Goal: Task Accomplishment & Management: Manage account settings

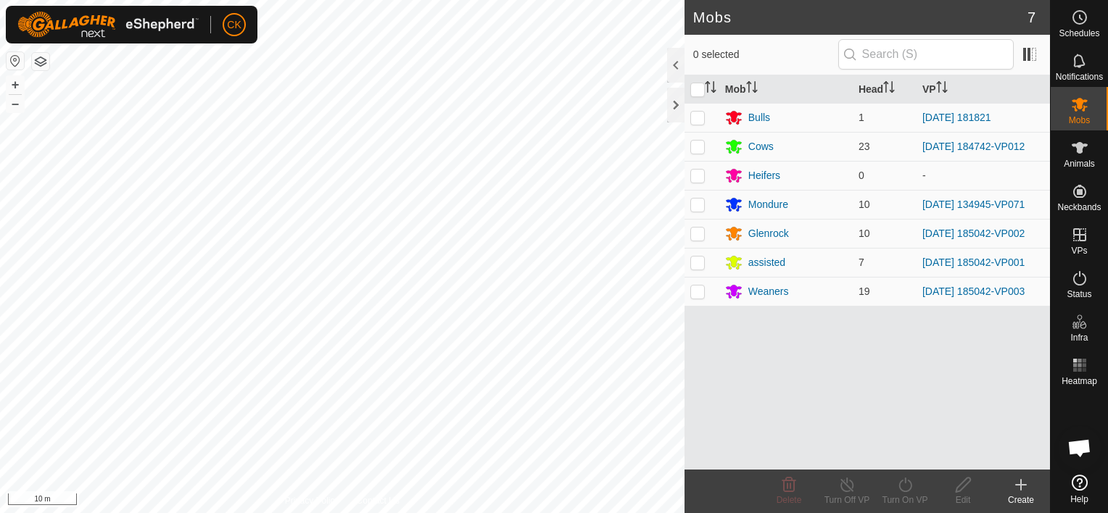
scroll to position [435, 0]
click at [1080, 148] on icon at bounding box center [1080, 148] width 16 height 12
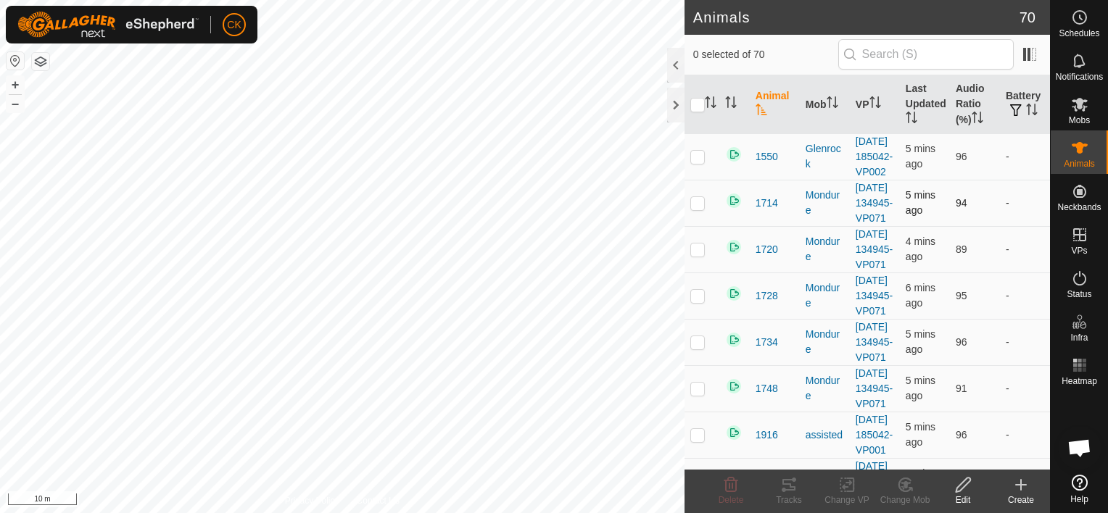
scroll to position [424, 0]
click at [917, 99] on th "Last Updated" at bounding box center [925, 104] width 50 height 59
click at [1077, 104] on icon at bounding box center [1080, 105] width 16 height 14
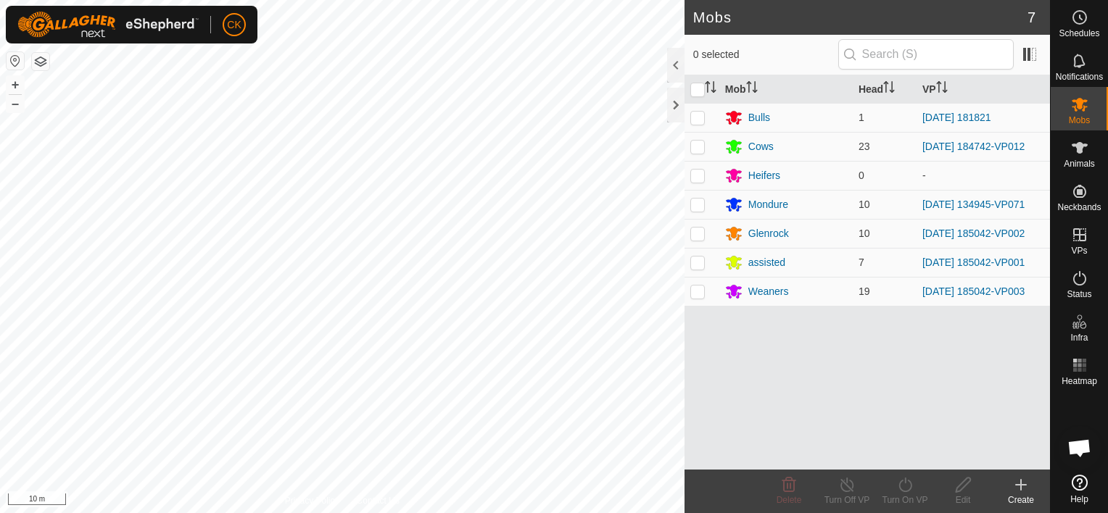
click at [1077, 104] on icon at bounding box center [1080, 105] width 16 height 14
click at [1073, 145] on icon at bounding box center [1080, 148] width 16 height 12
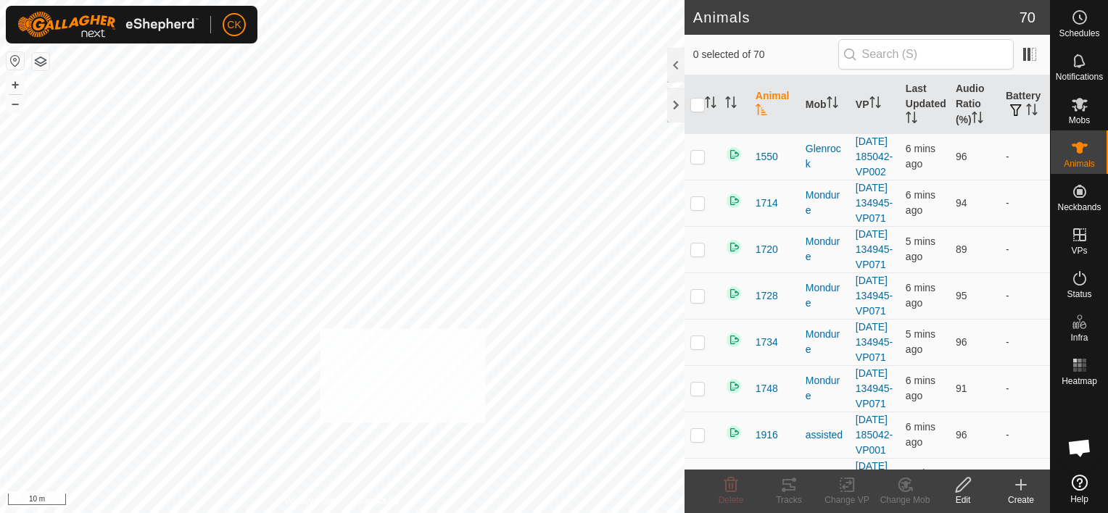
checkbox input "true"
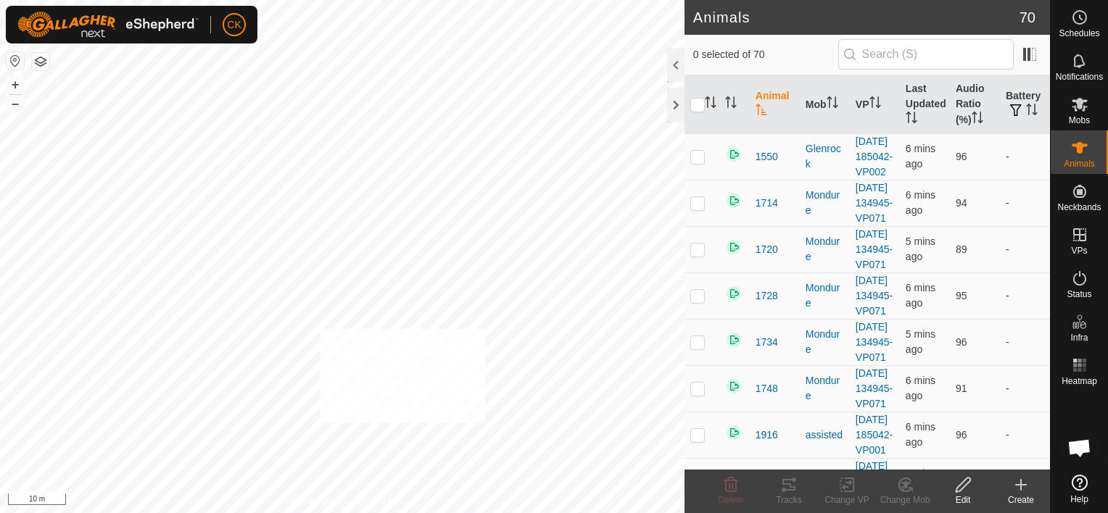
checkbox input "true"
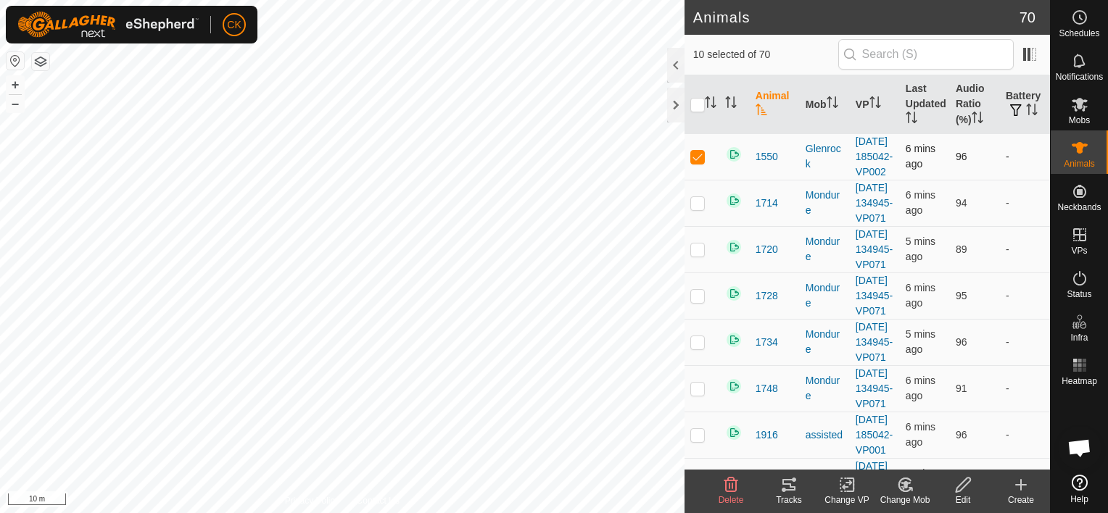
click at [695, 162] on p-checkbox at bounding box center [697, 157] width 15 height 12
checkbox input "true"
drag, startPoint x: 695, startPoint y: 162, endPoint x: 700, endPoint y: 103, distance: 59.7
click at [700, 103] on input "checkbox" at bounding box center [697, 105] width 15 height 15
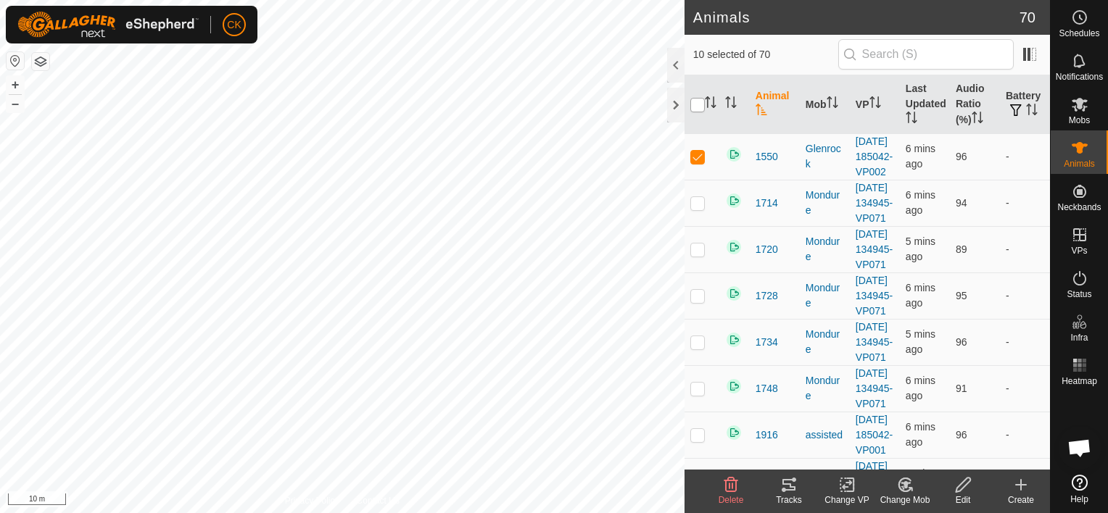
checkbox input "true"
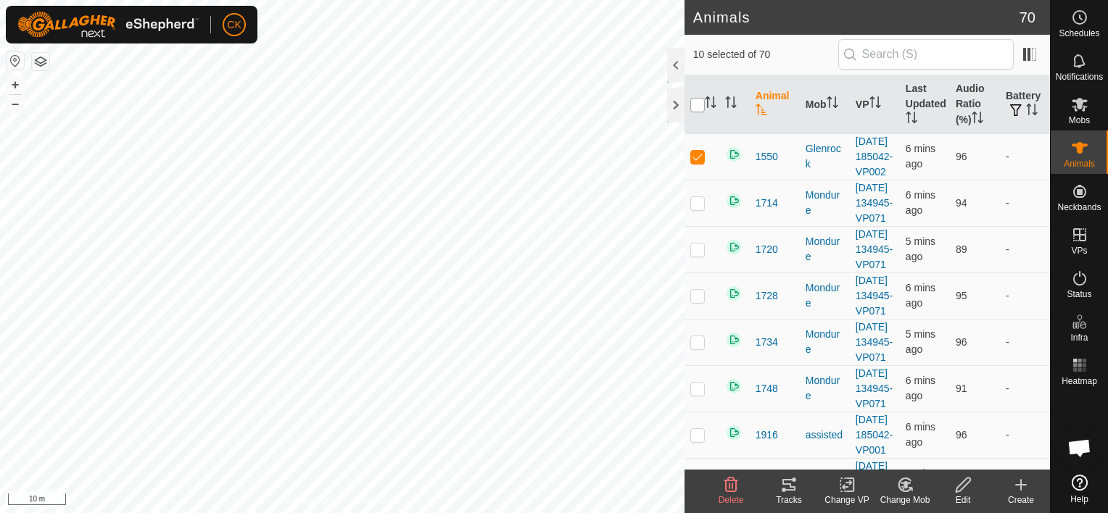
checkbox input "true"
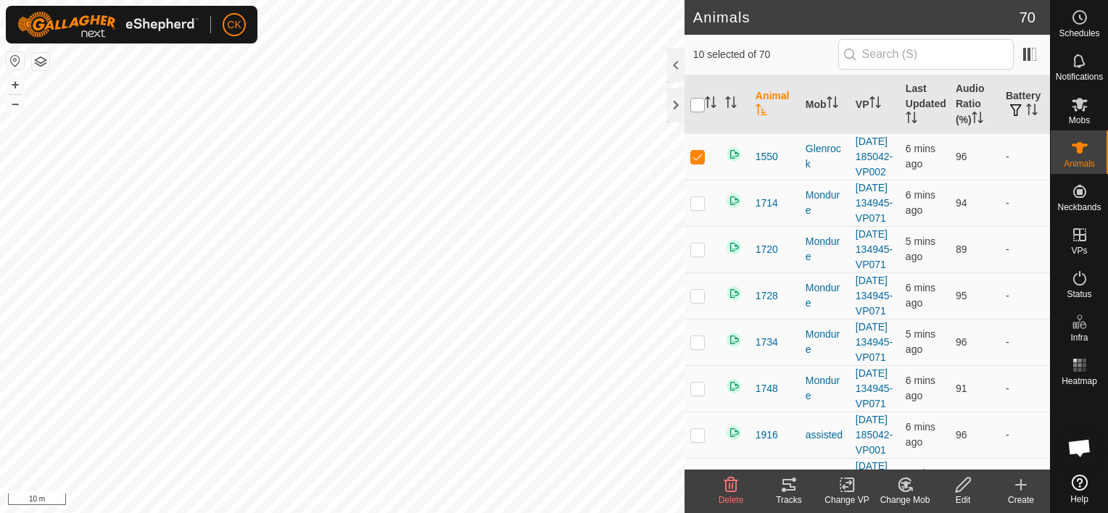
checkbox input "true"
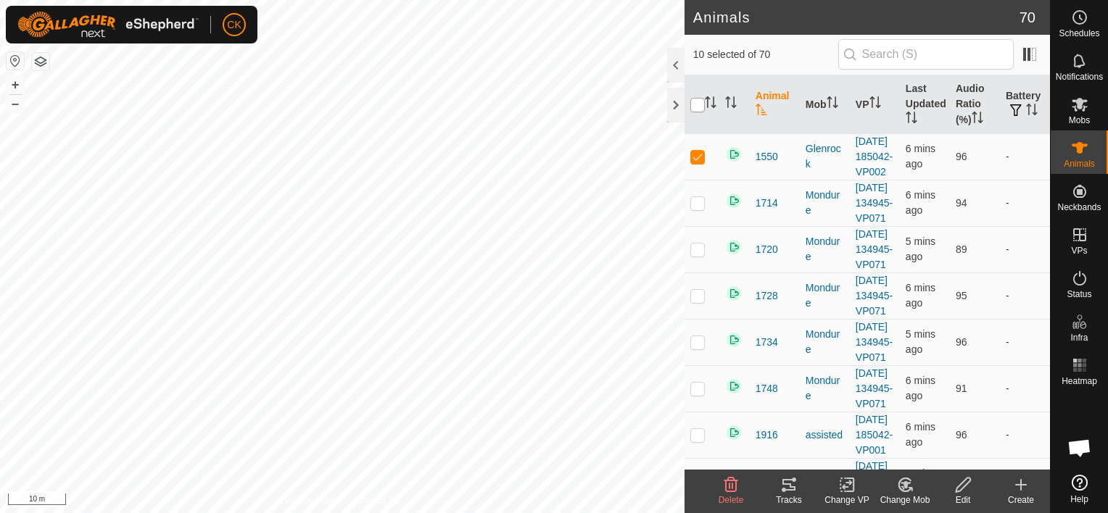
checkbox input "true"
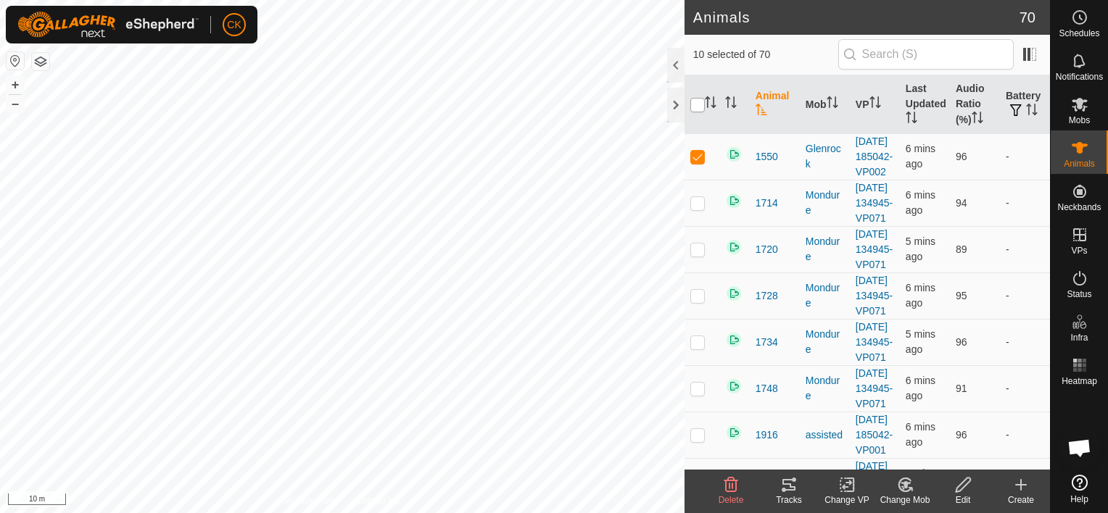
checkbox input "true"
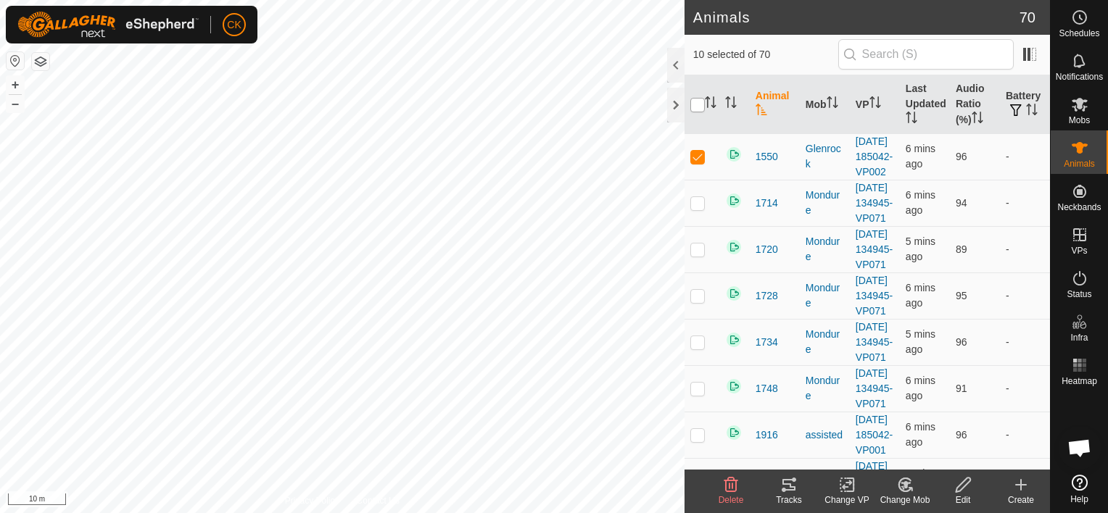
checkbox input "true"
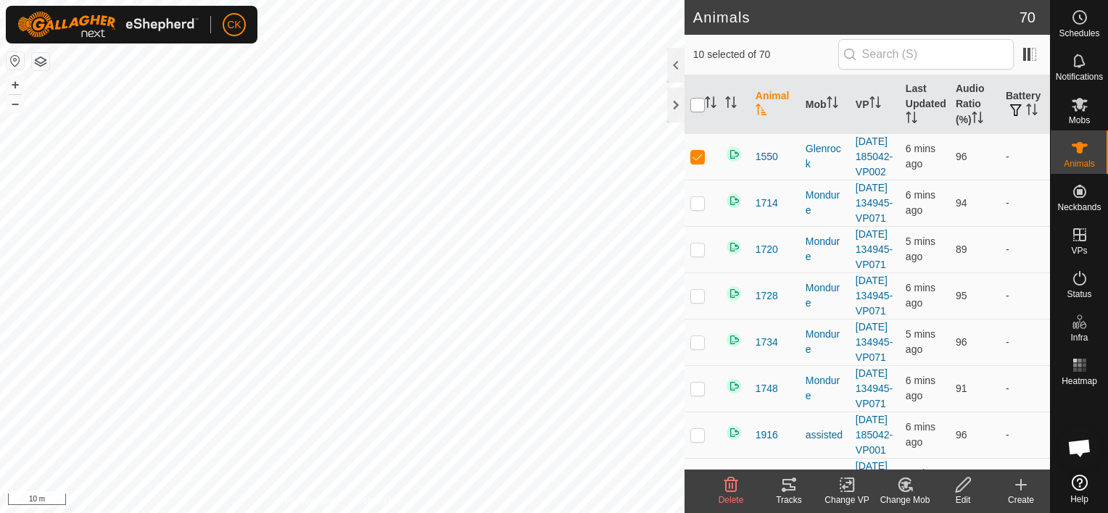
checkbox input "true"
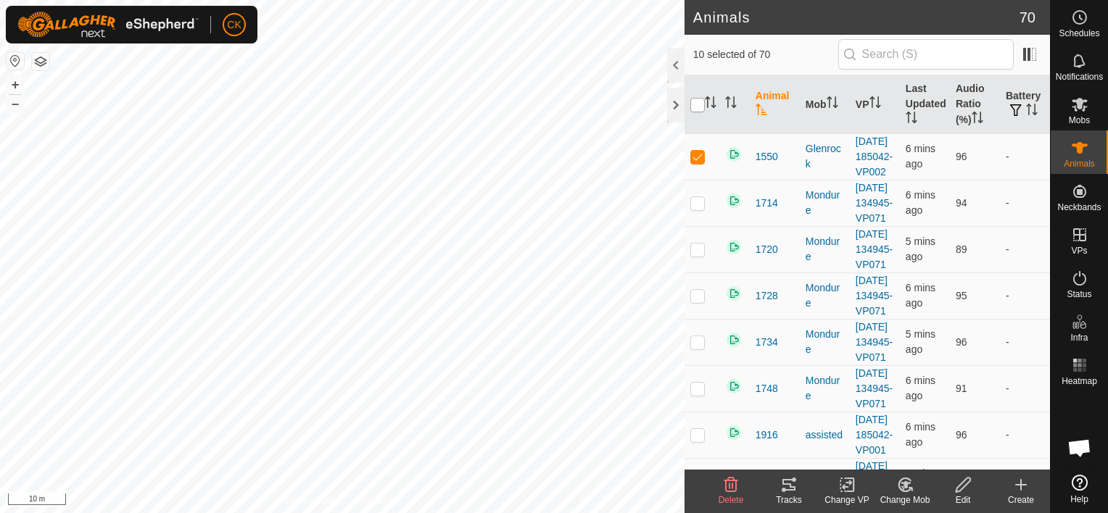
checkbox input "true"
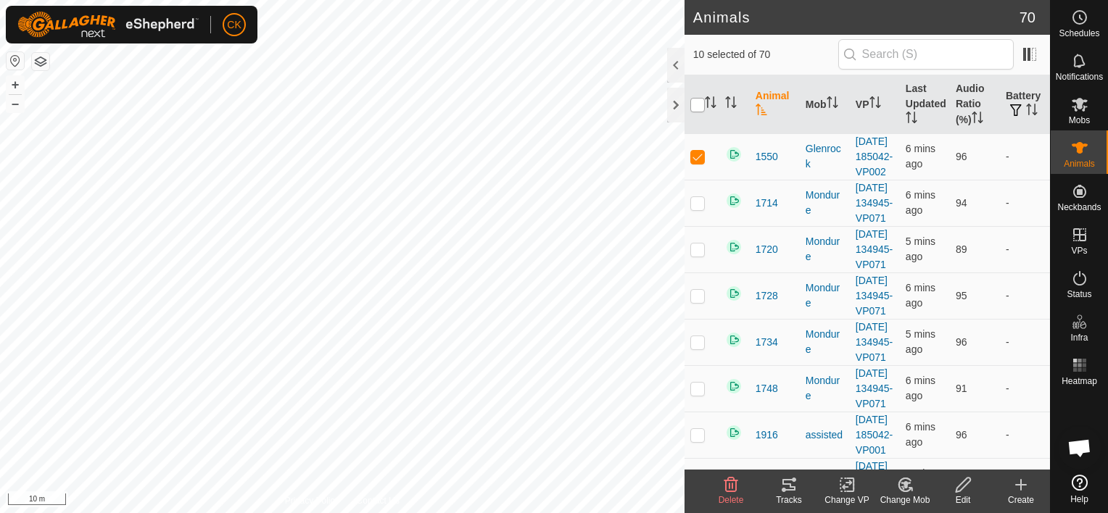
checkbox input "true"
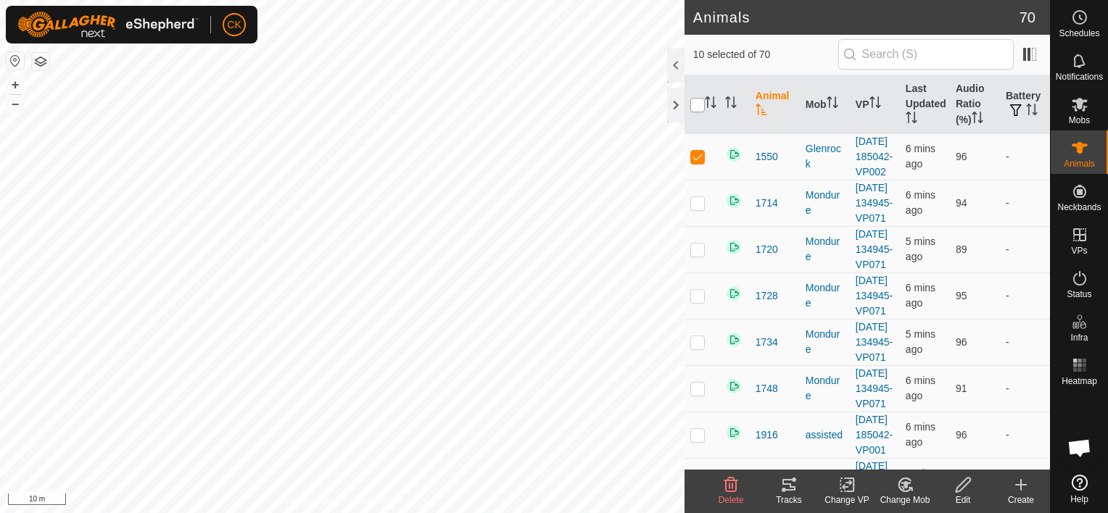
checkbox input "true"
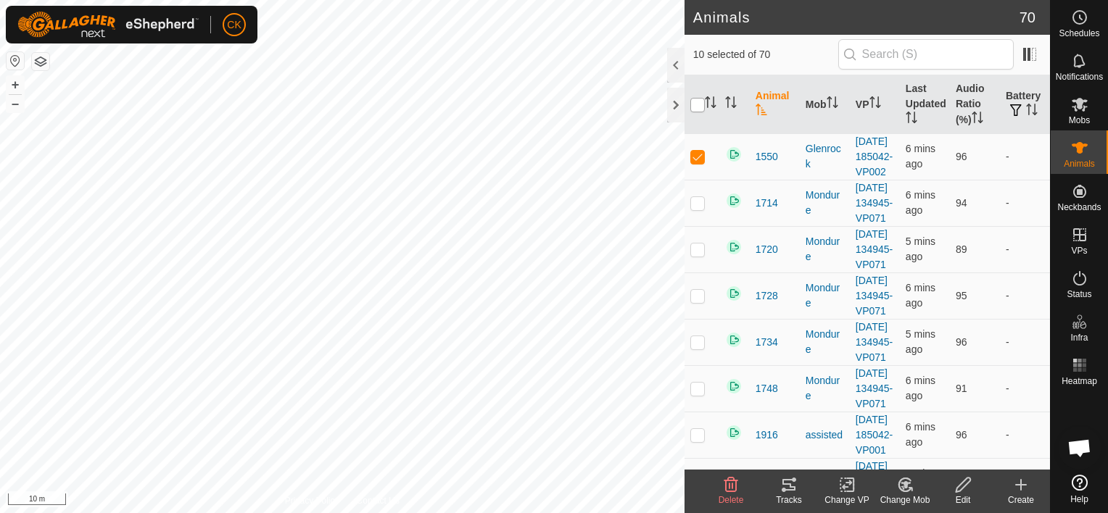
checkbox input "true"
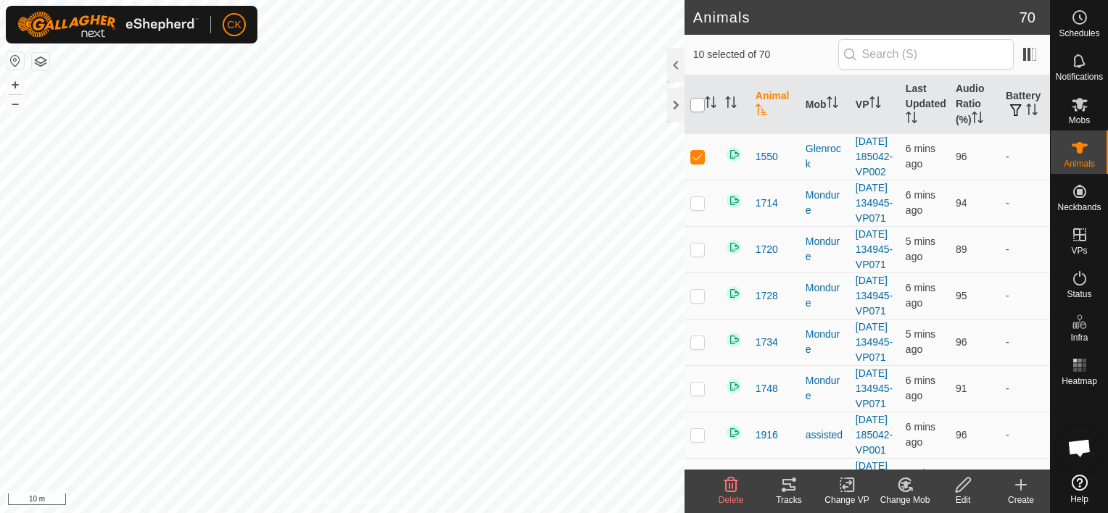
checkbox input "true"
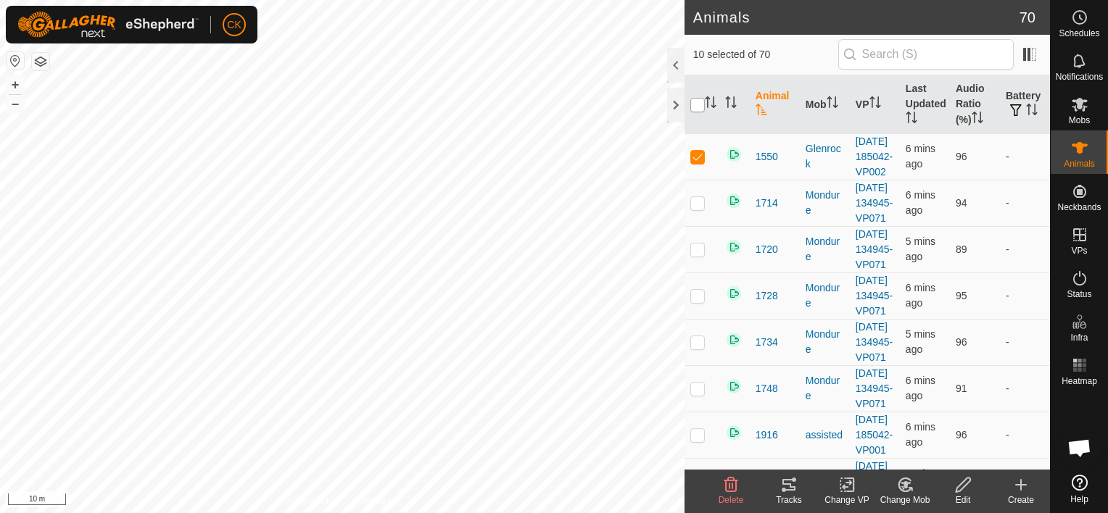
checkbox input "true"
click at [699, 103] on input "checkbox" at bounding box center [697, 105] width 15 height 15
checkbox input "false"
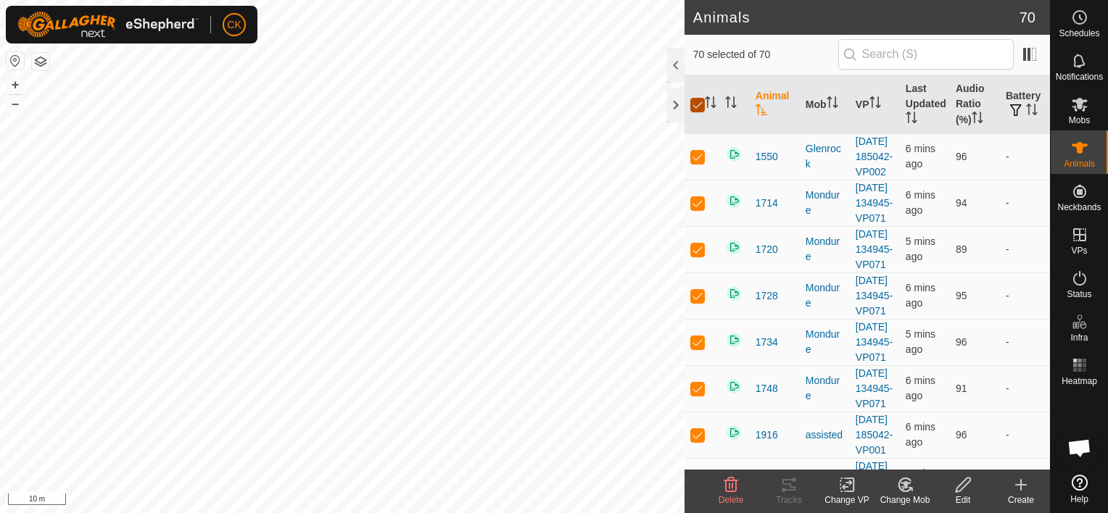
checkbox input "false"
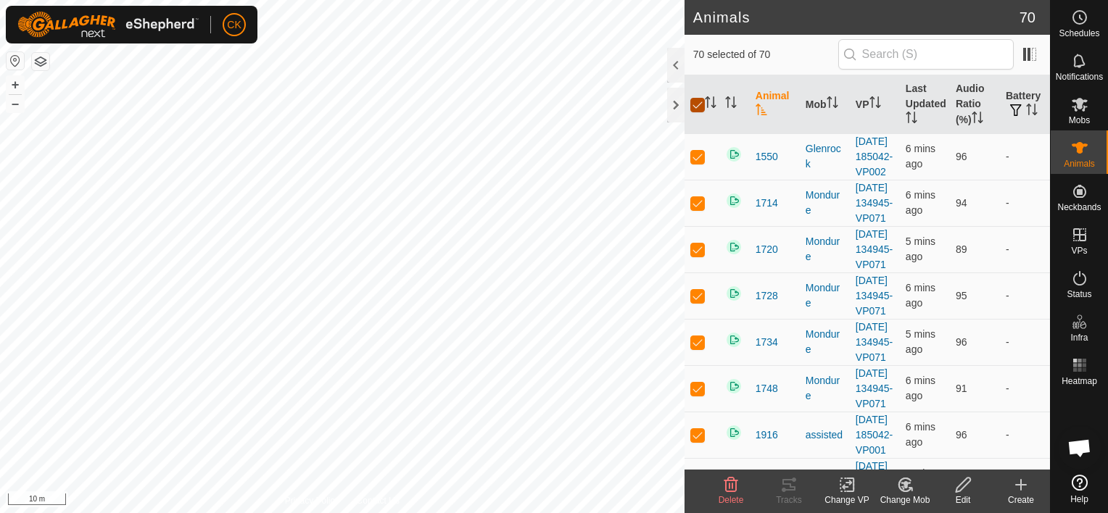
checkbox input "false"
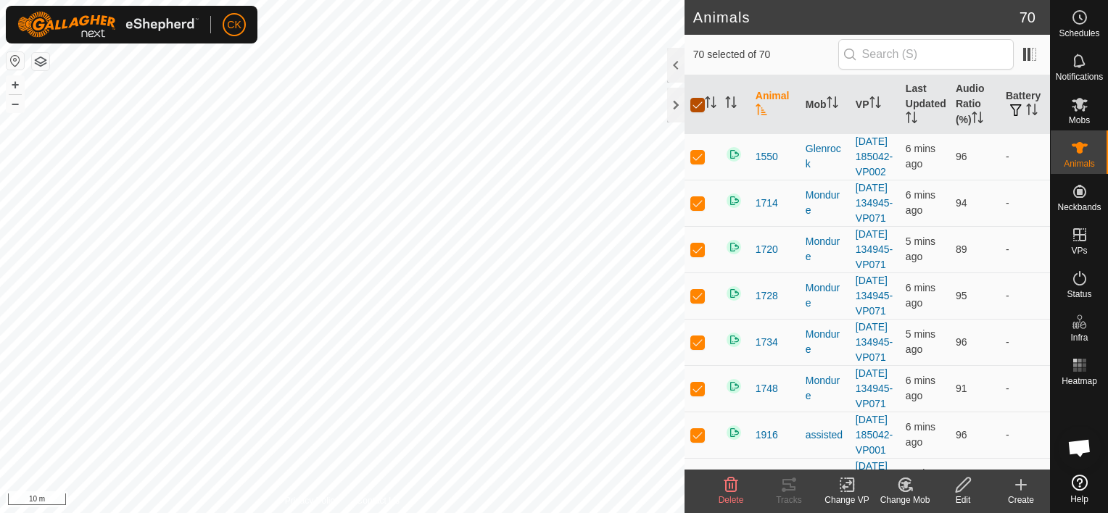
checkbox input "false"
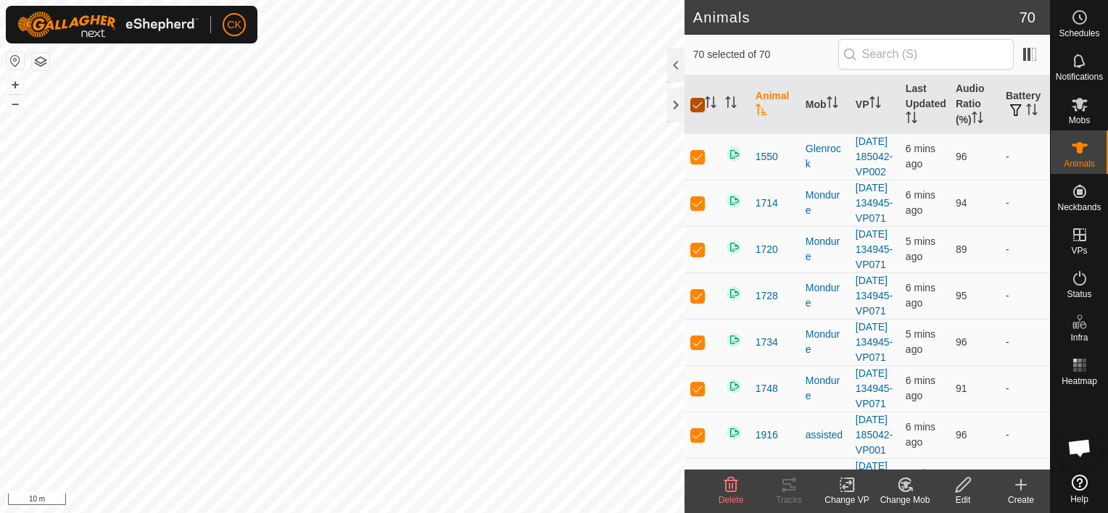
checkbox input "false"
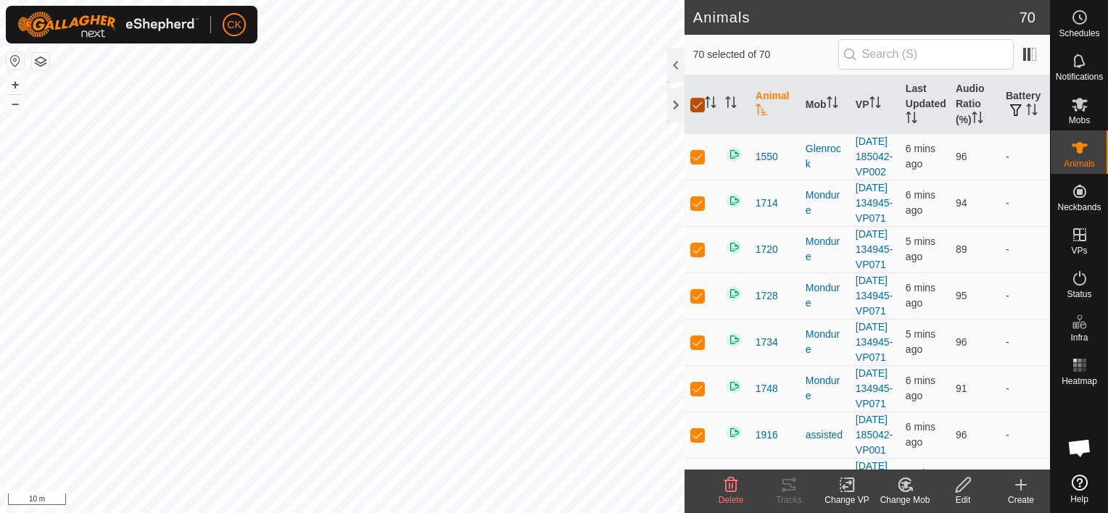
checkbox input "false"
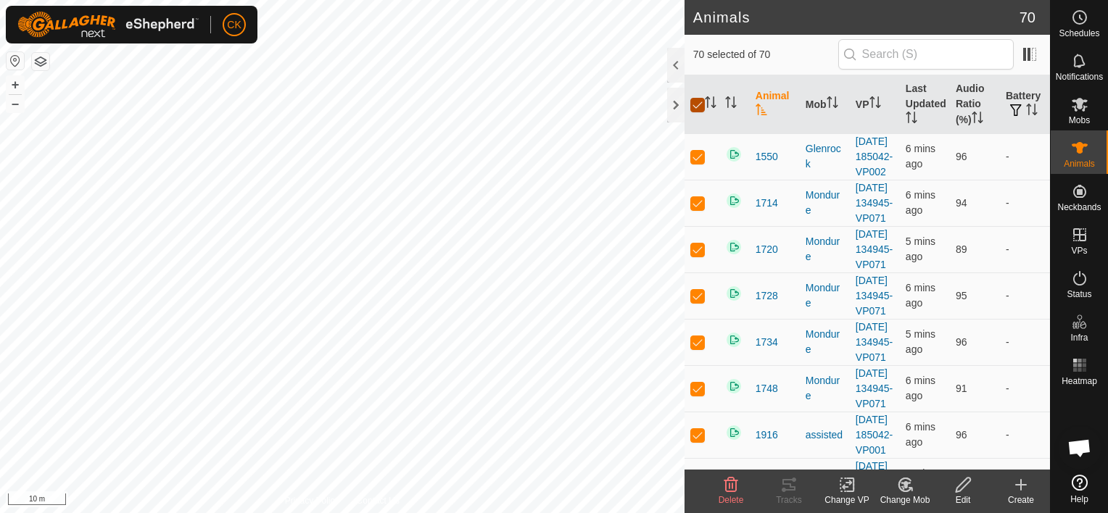
checkbox input "false"
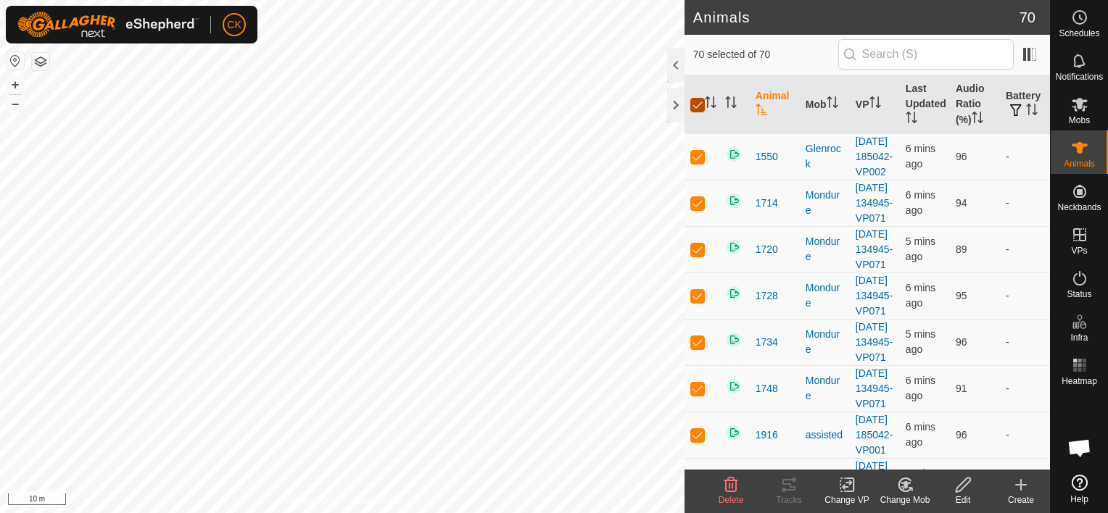
checkbox input "false"
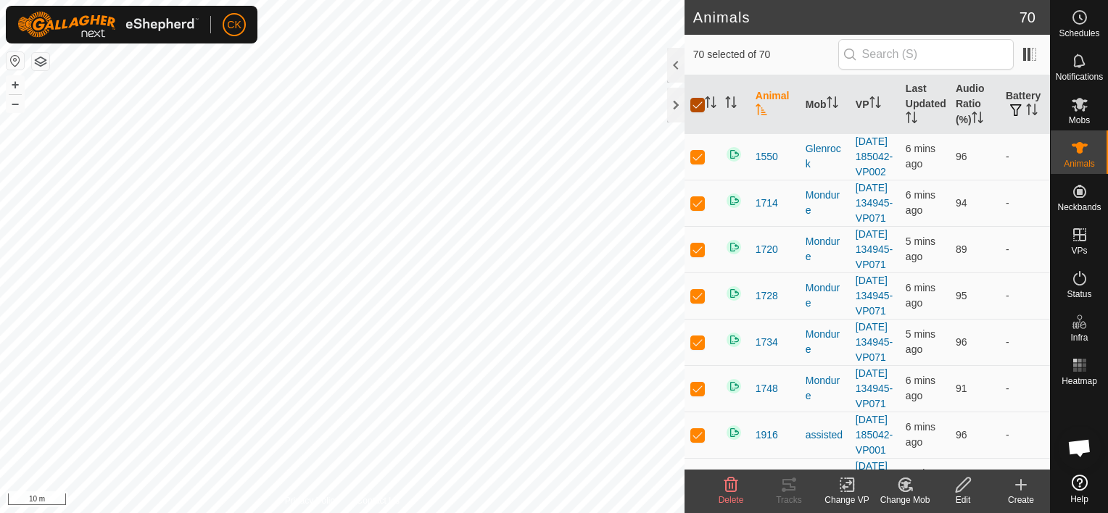
checkbox input "false"
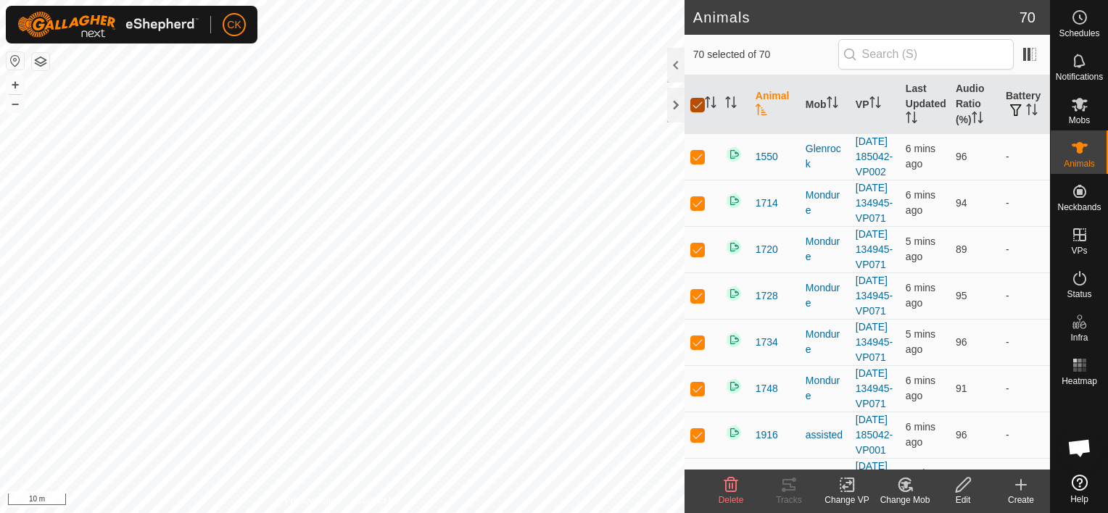
checkbox input "false"
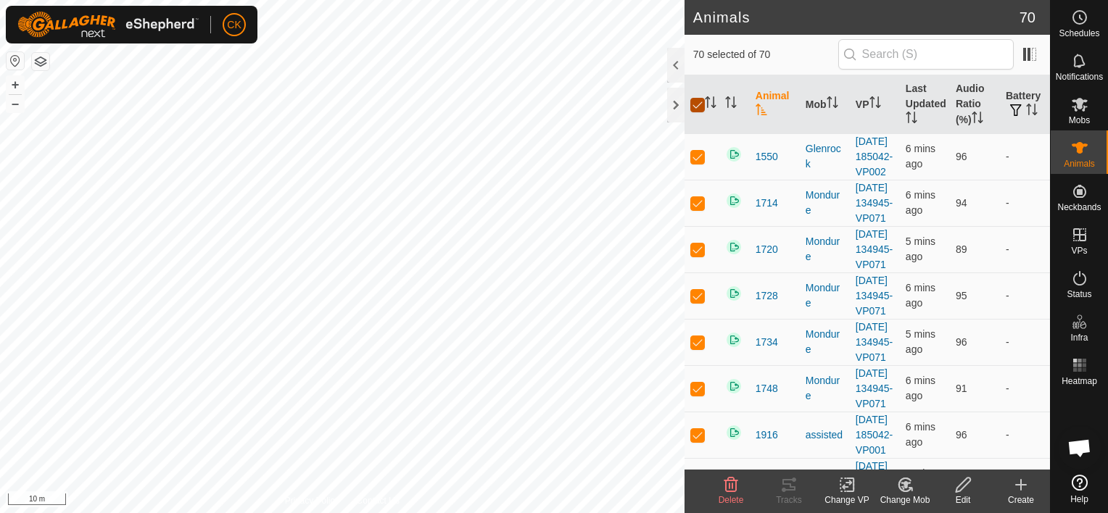
checkbox input "false"
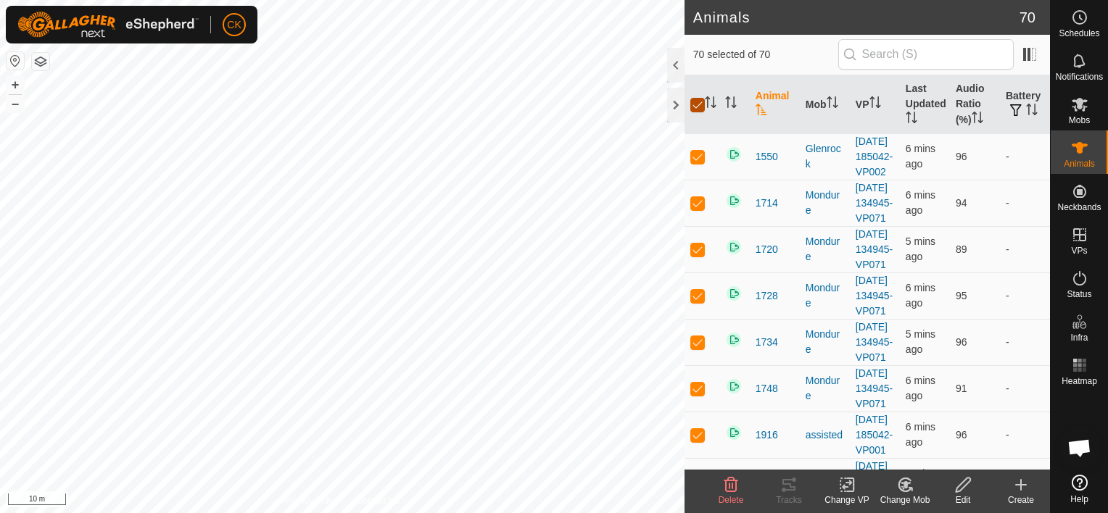
checkbox input "false"
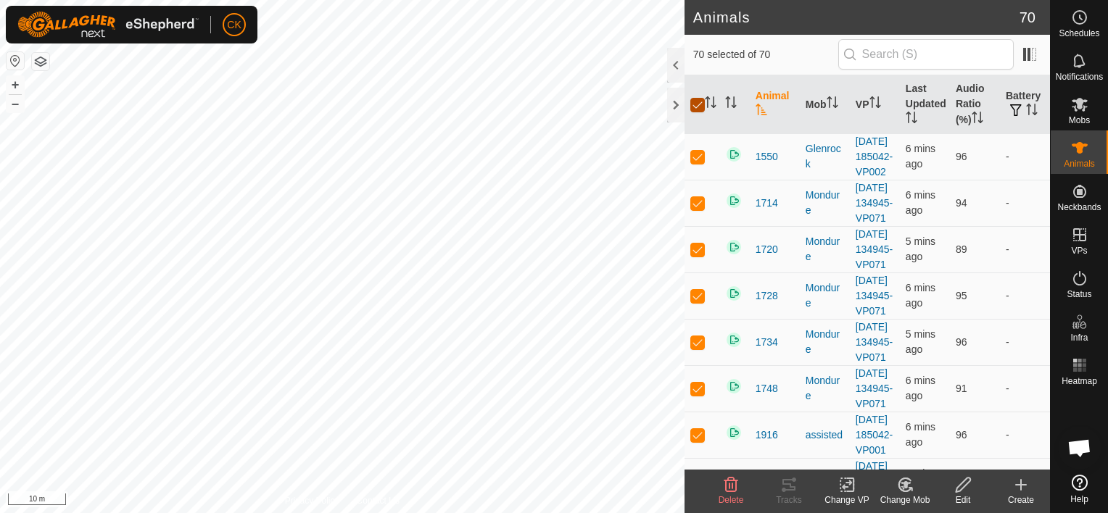
checkbox input "false"
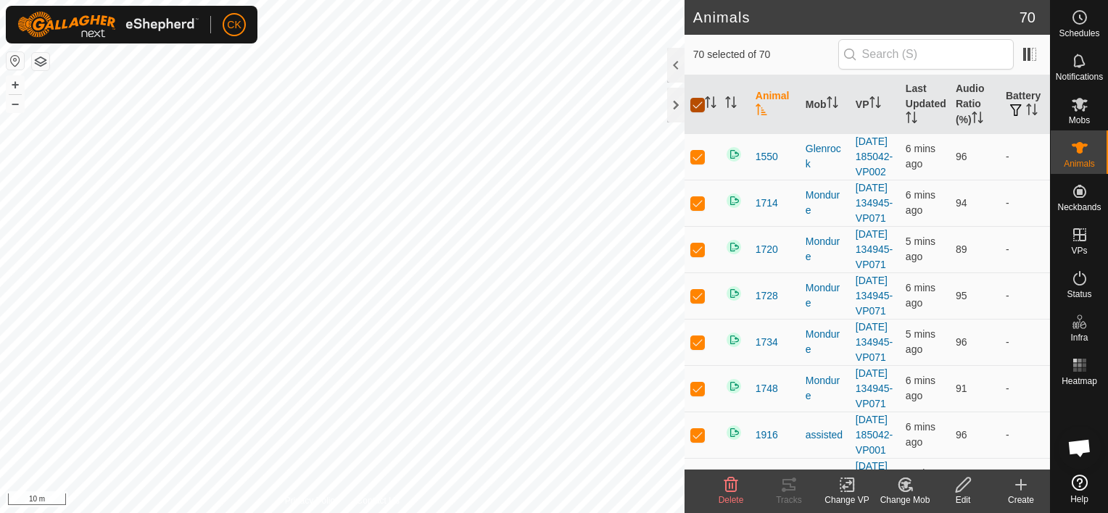
checkbox input "false"
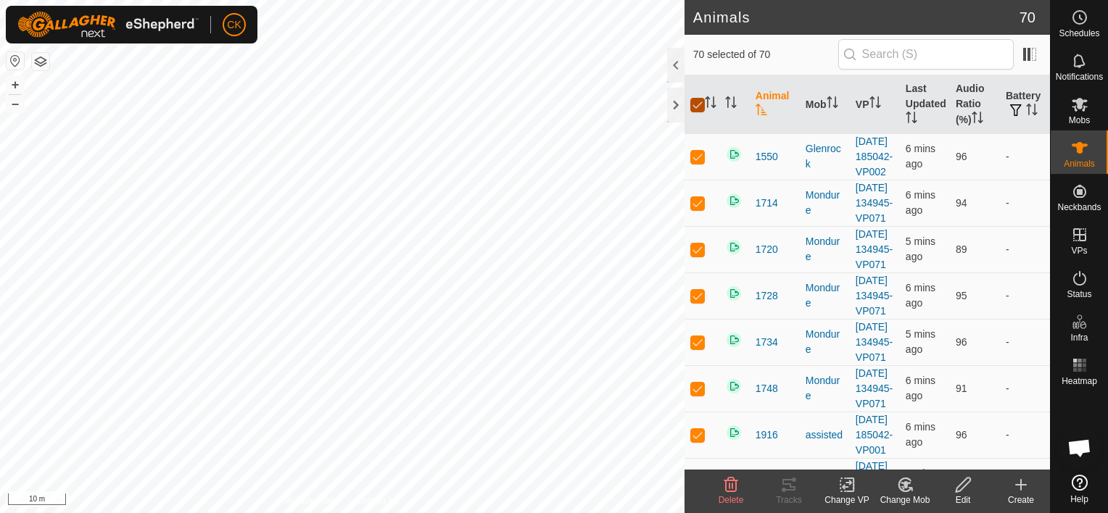
checkbox input "false"
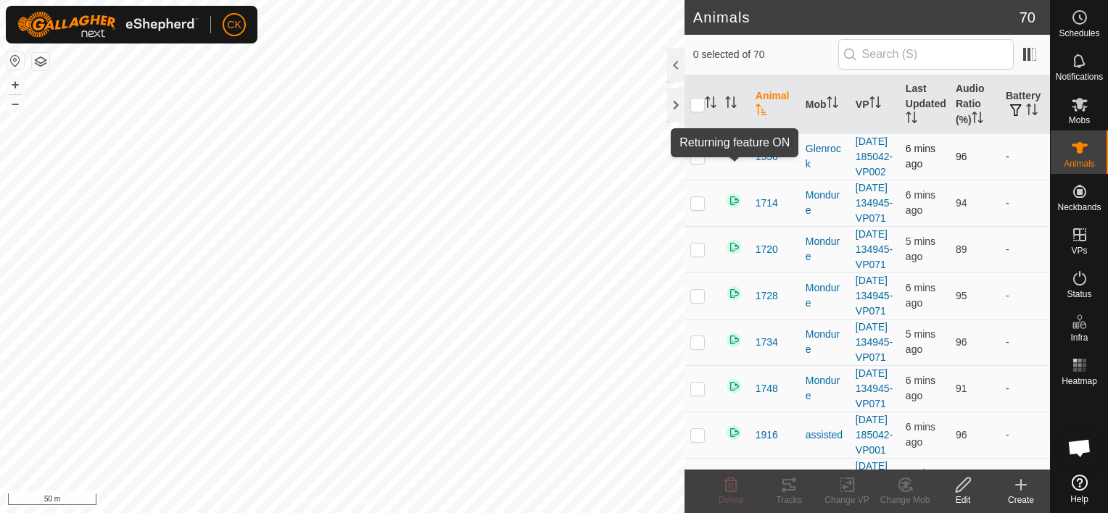
click at [736, 162] on img at bounding box center [733, 154] width 17 height 17
click at [695, 162] on p-checkbox at bounding box center [697, 157] width 15 height 12
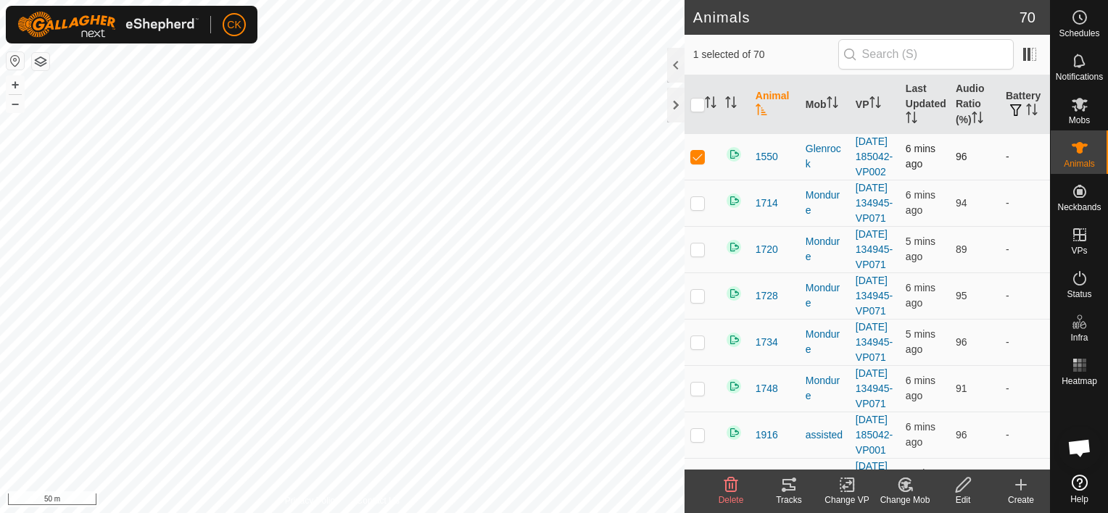
click at [696, 162] on p-checkbox at bounding box center [697, 157] width 15 height 12
checkbox input "false"
click at [673, 110] on div at bounding box center [675, 105] width 17 height 35
